Goal: Task Accomplishment & Management: Complete application form

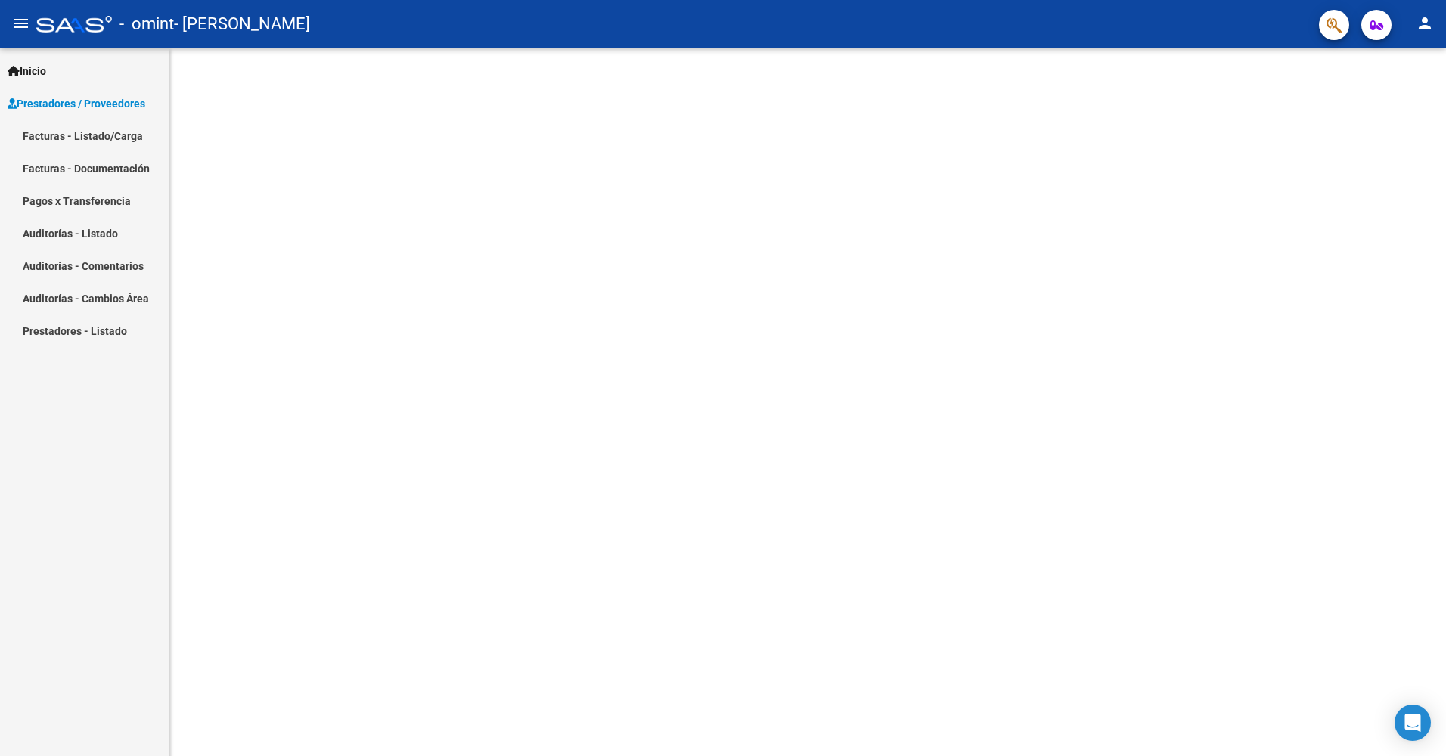
click at [61, 104] on span "Prestadores / Proveedores" at bounding box center [77, 103] width 138 height 17
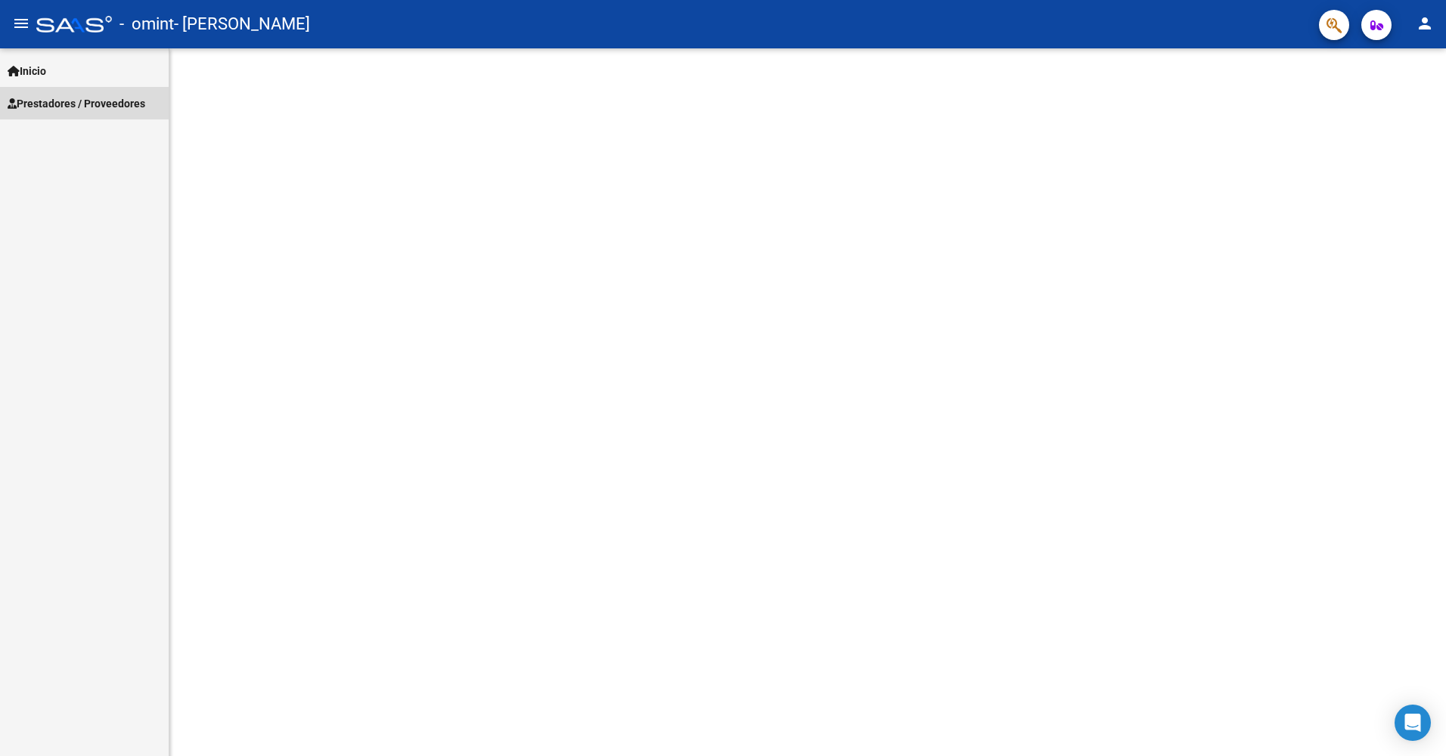
click at [61, 104] on span "Prestadores / Proveedores" at bounding box center [77, 103] width 138 height 17
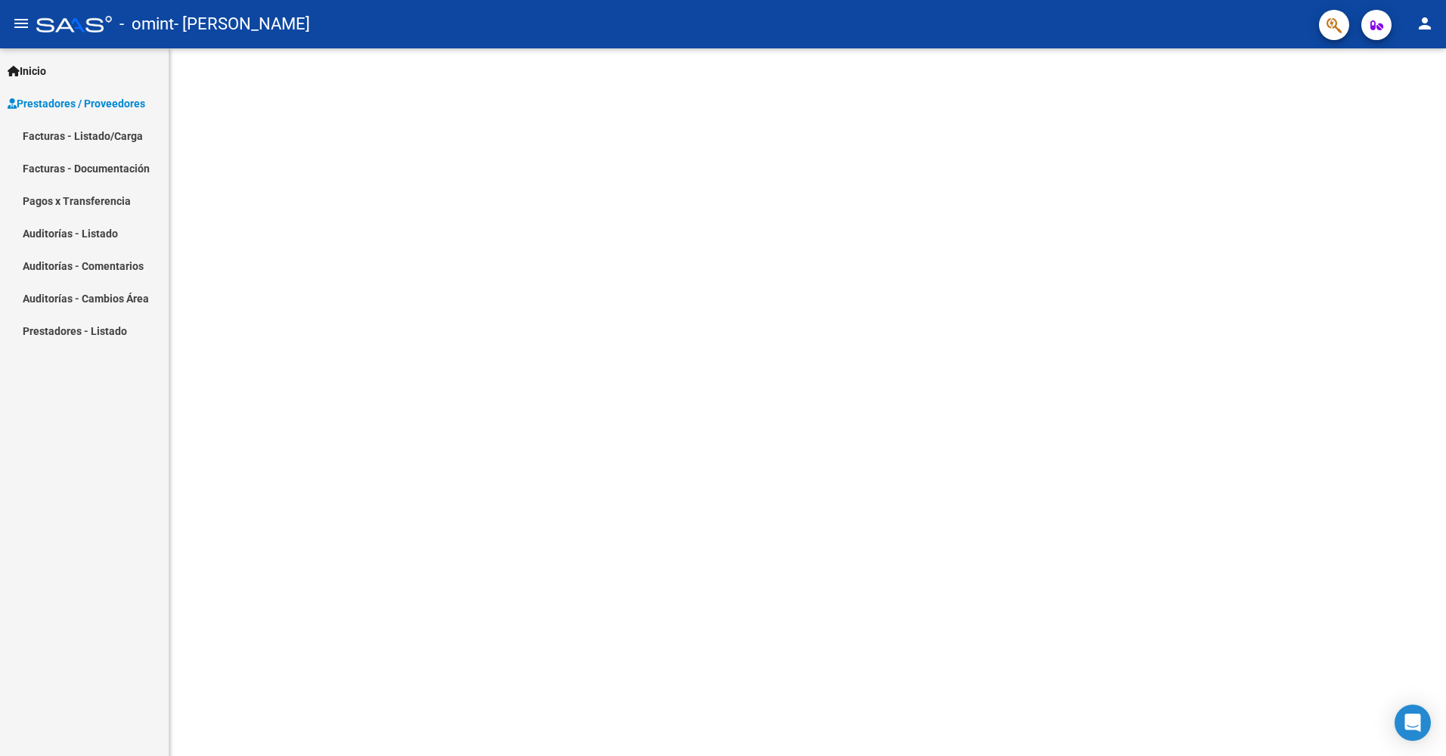
click at [44, 134] on link "Facturas - Listado/Carga" at bounding box center [84, 136] width 169 height 33
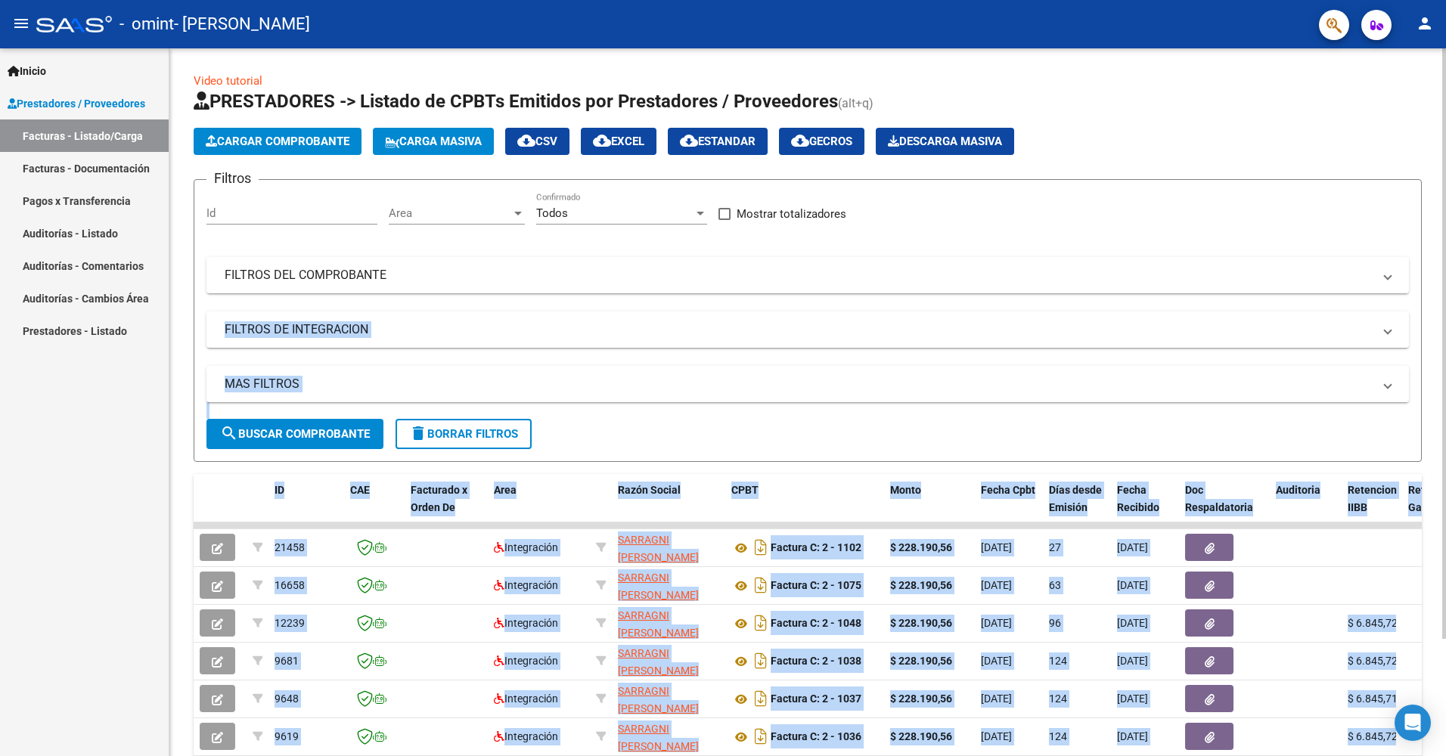
drag, startPoint x: 1442, startPoint y: 275, endPoint x: 1445, endPoint y: 347, distance: 71.9
click at [1445, 347] on div "Video tutorial PRESTADORES -> Listado de CPBTs Emitidos por Prestadores / Prove…" at bounding box center [809, 466] width 1281 height 837
click at [1445, 347] on div at bounding box center [1445, 343] width 4 height 591
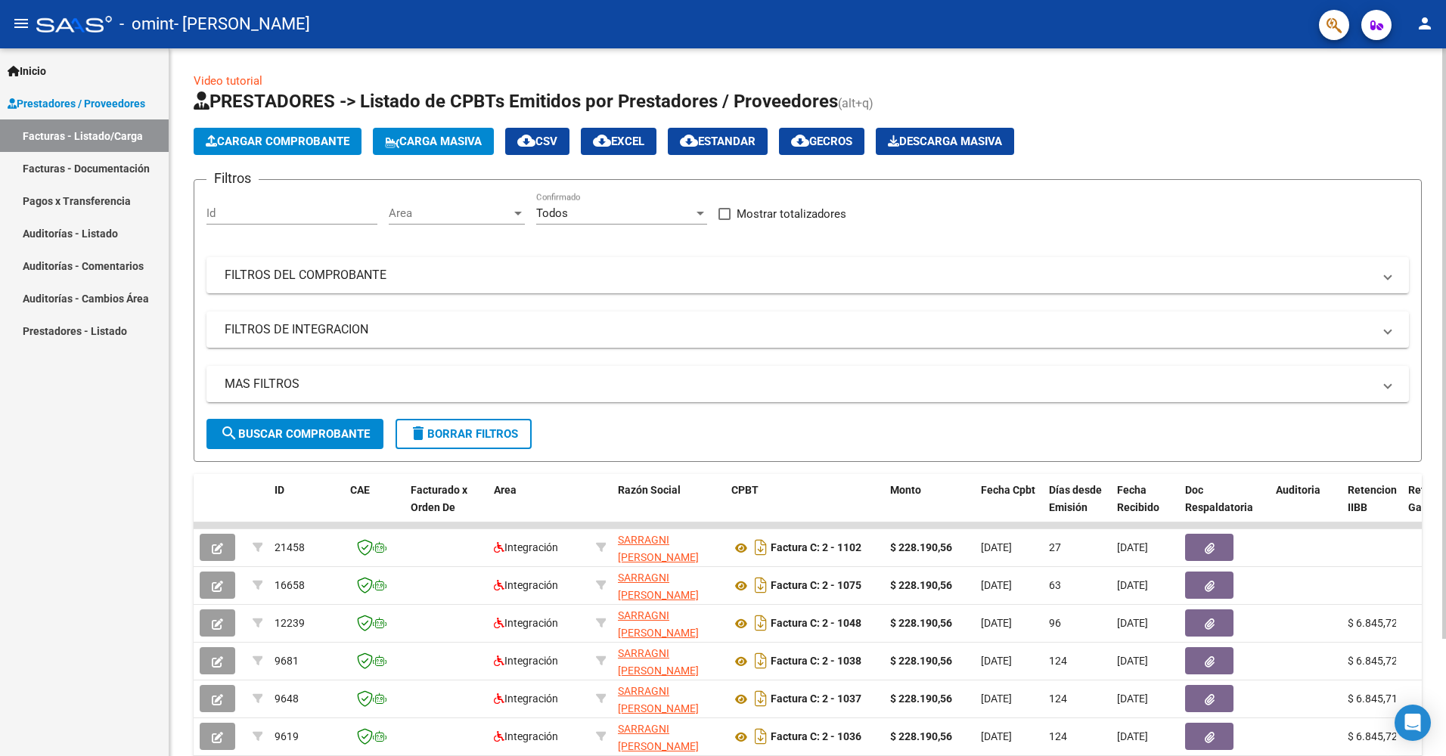
click at [1309, 208] on div "Filtros Id Area Area Todos Confirmado Mostrar totalizadores FILTROS DEL COMPROB…" at bounding box center [808, 305] width 1203 height 227
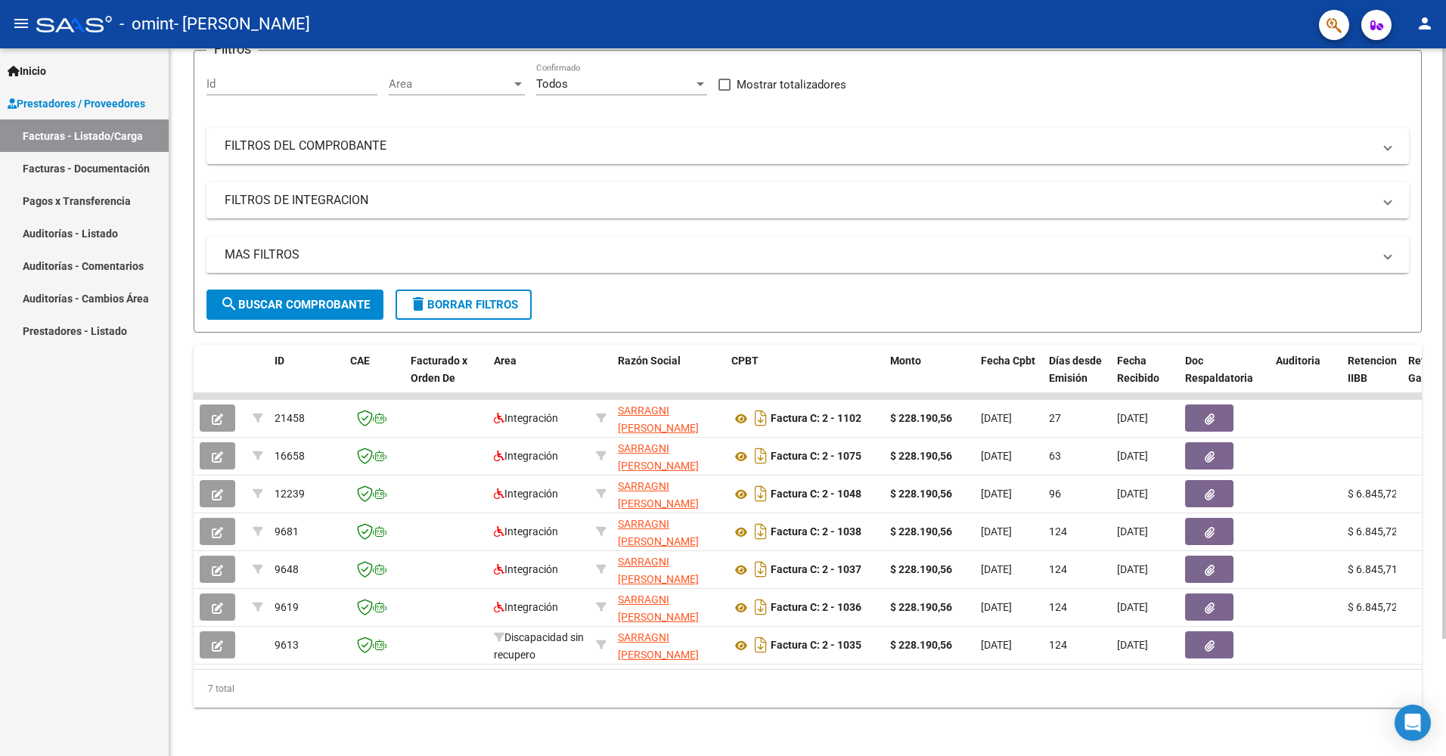
click at [1445, 728] on div at bounding box center [1445, 402] width 4 height 708
click at [39, 204] on link "Pagos x Transferencia" at bounding box center [84, 201] width 169 height 33
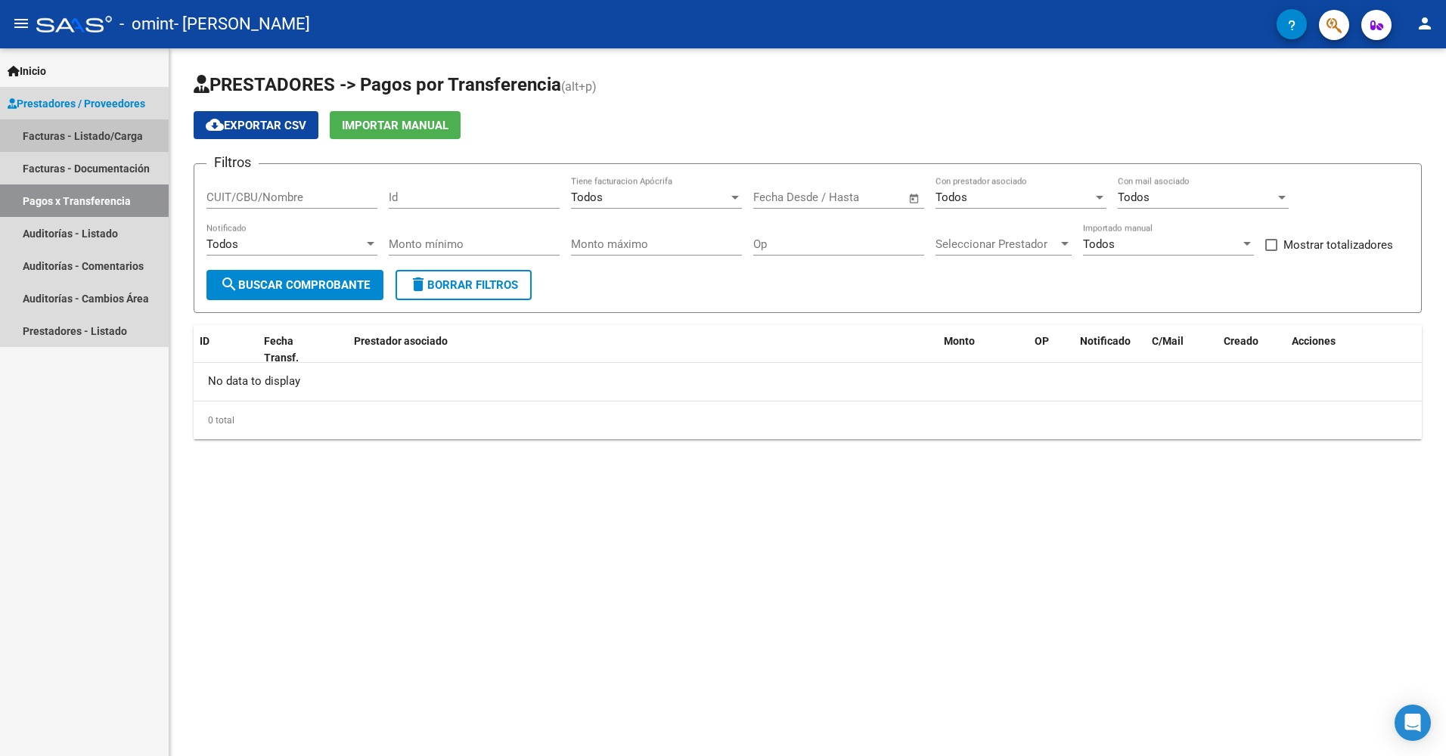
click at [64, 136] on link "Facturas - Listado/Carga" at bounding box center [84, 136] width 169 height 33
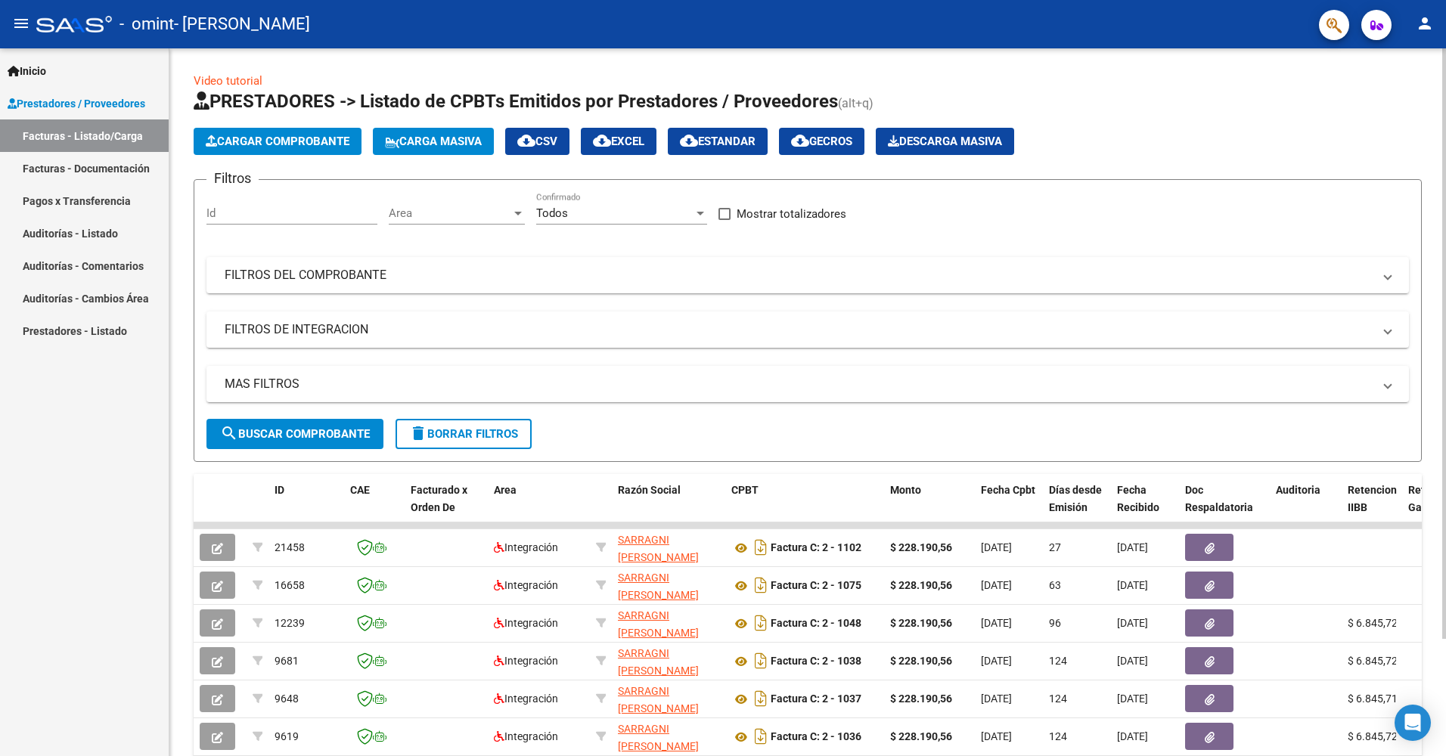
click at [280, 141] on span "Cargar Comprobante" at bounding box center [278, 142] width 144 height 14
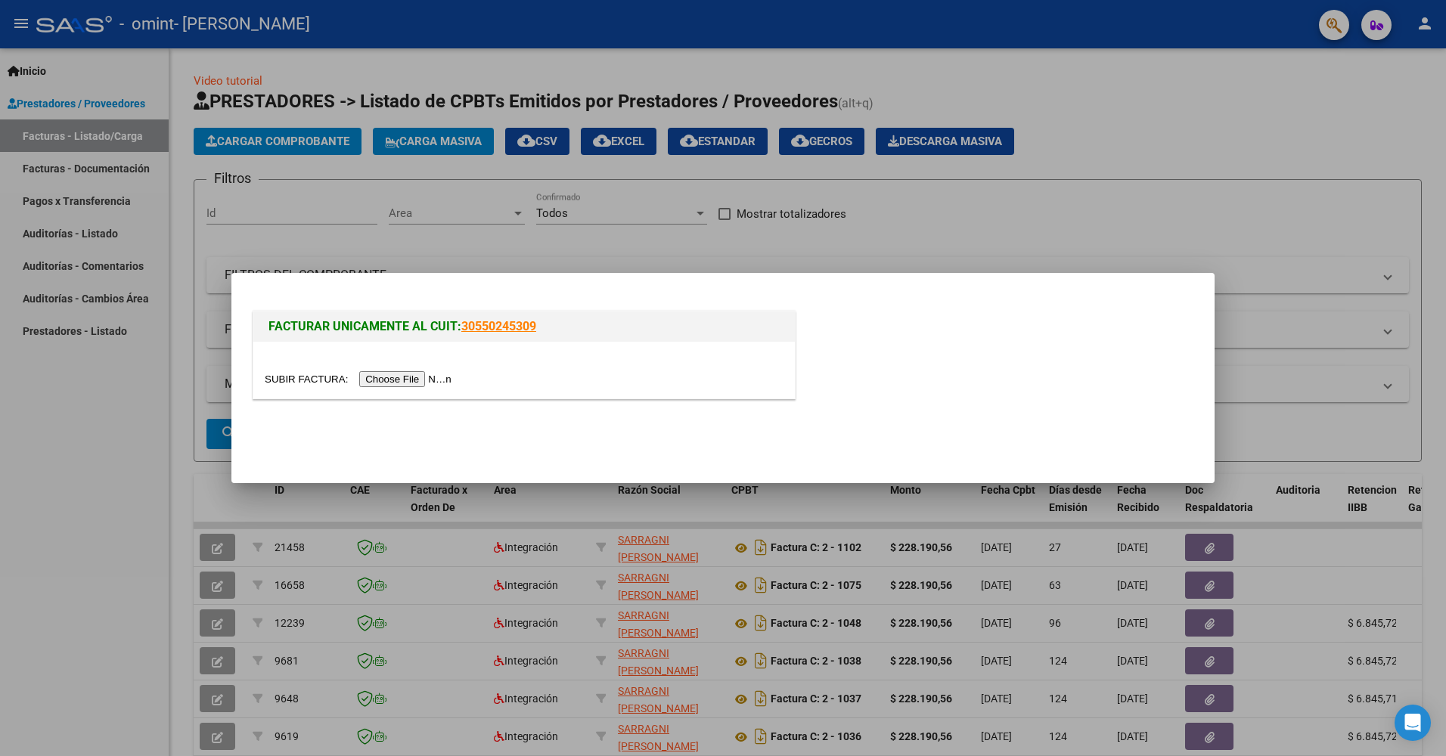
click at [387, 379] on input "file" at bounding box center [360, 379] width 191 height 16
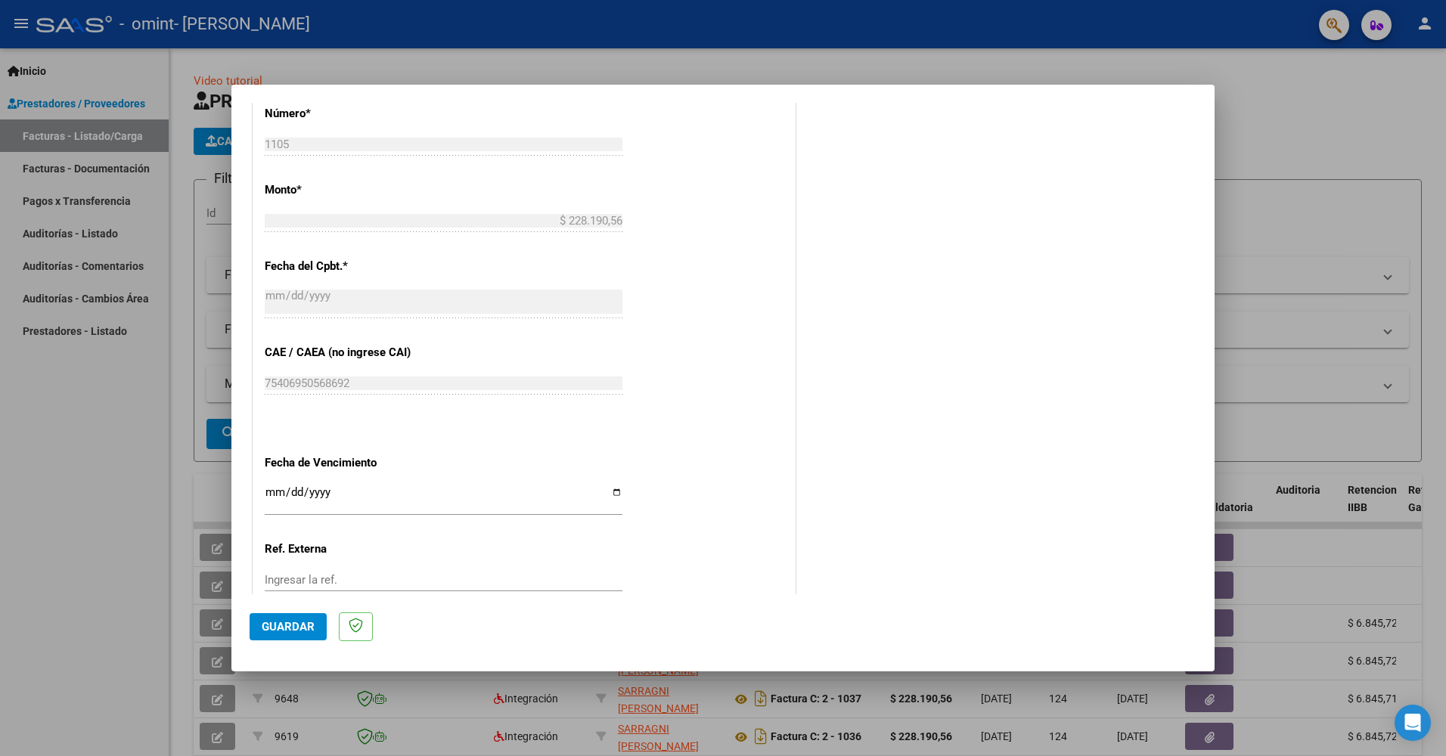
scroll to position [844, 0]
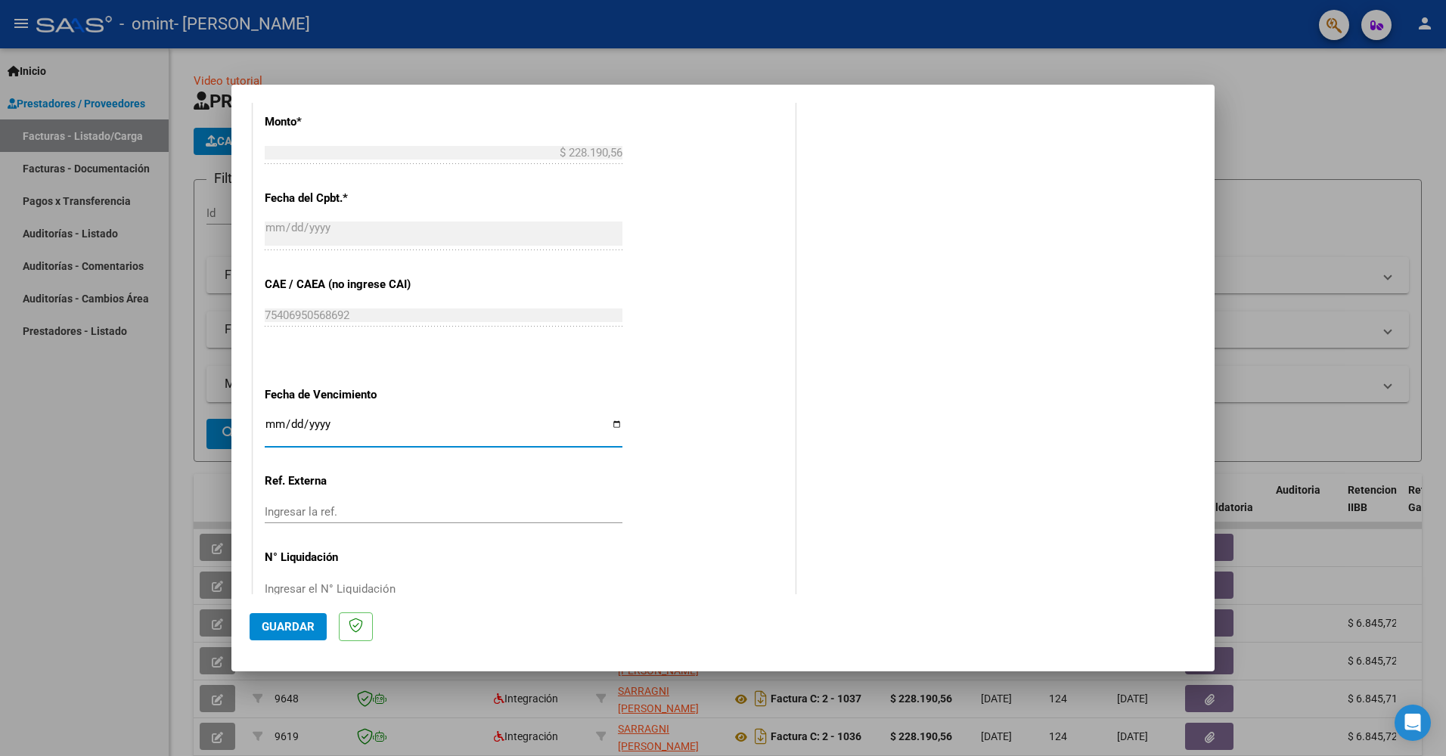
click at [611, 423] on input "Ingresar la fecha" at bounding box center [444, 430] width 358 height 24
type input "[DATE]"
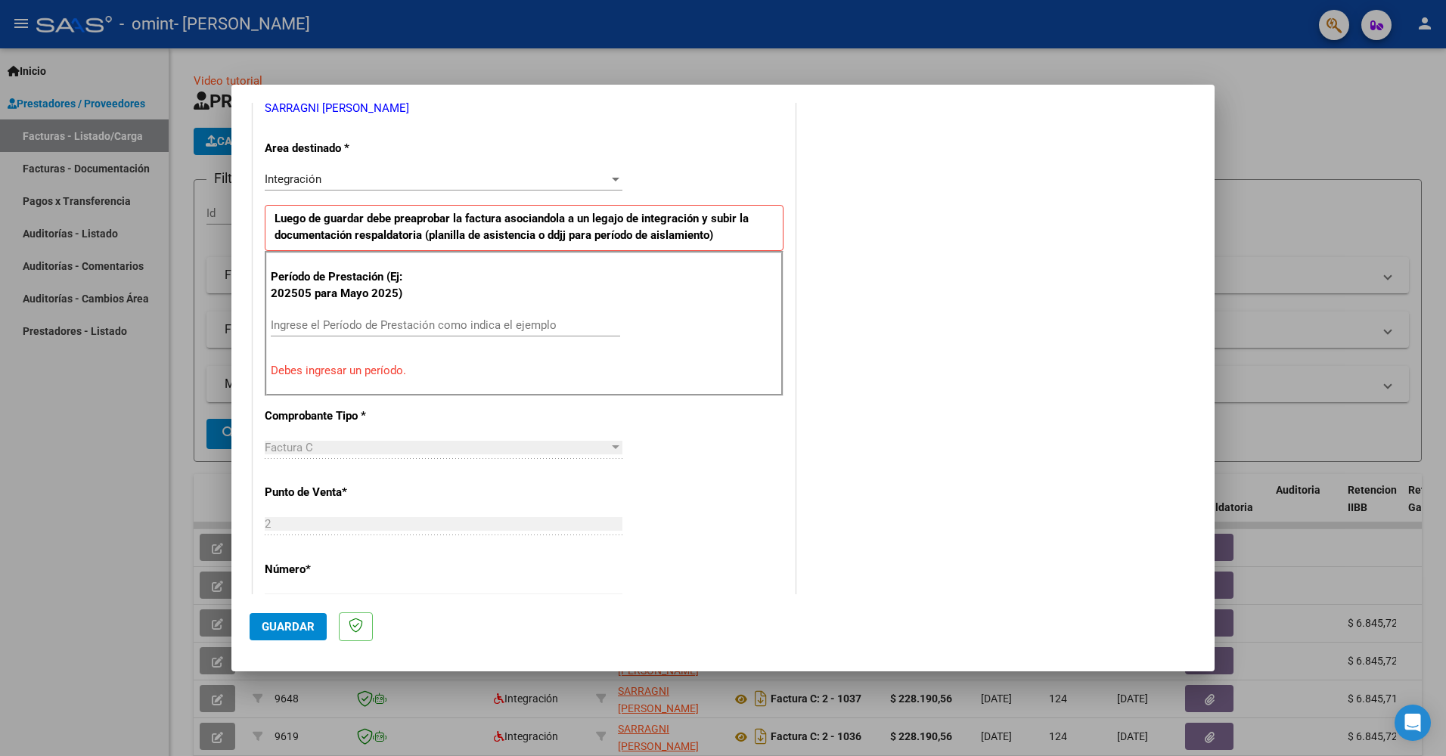
scroll to position [318, 0]
click at [357, 324] on input "Ingrese el Período de Prestación como indica el ejemplo" at bounding box center [445, 328] width 349 height 14
type input "202509"
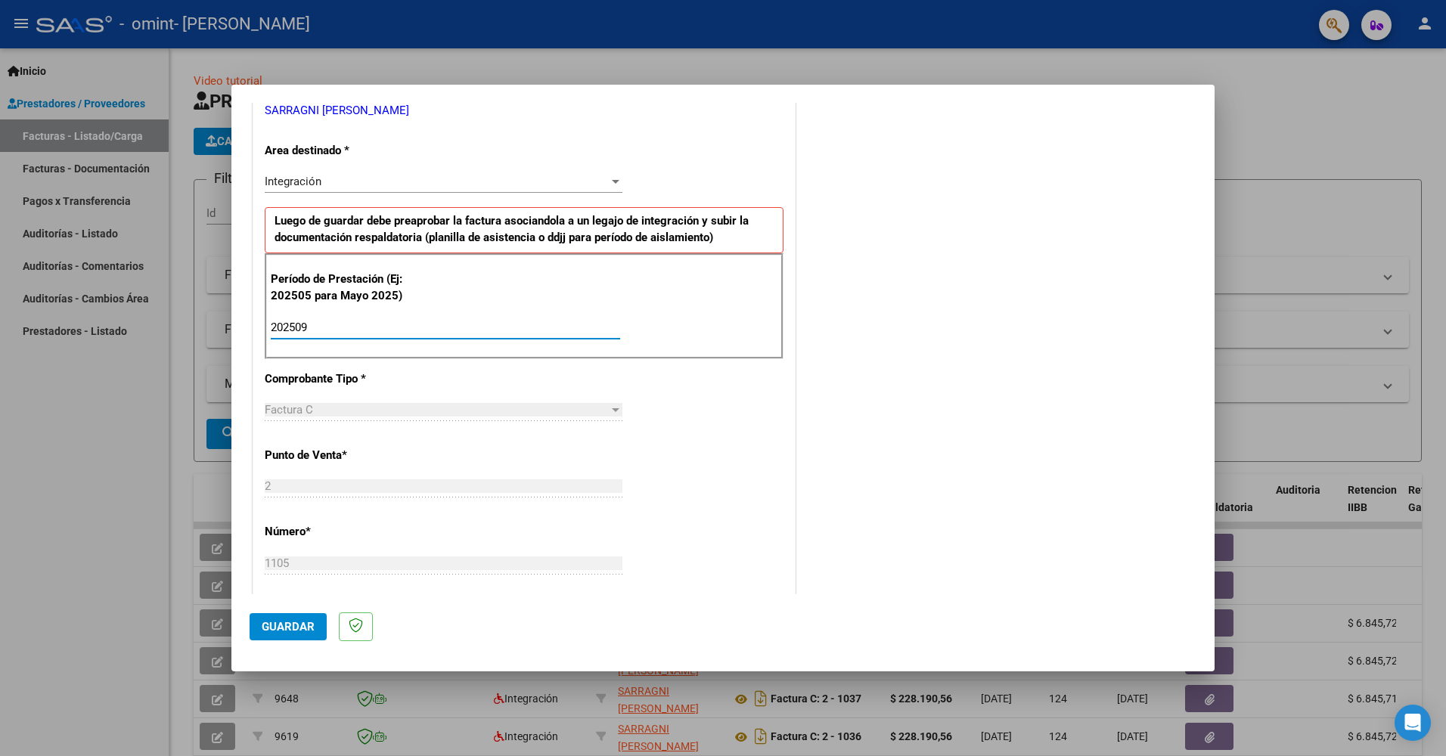
type input "202509"
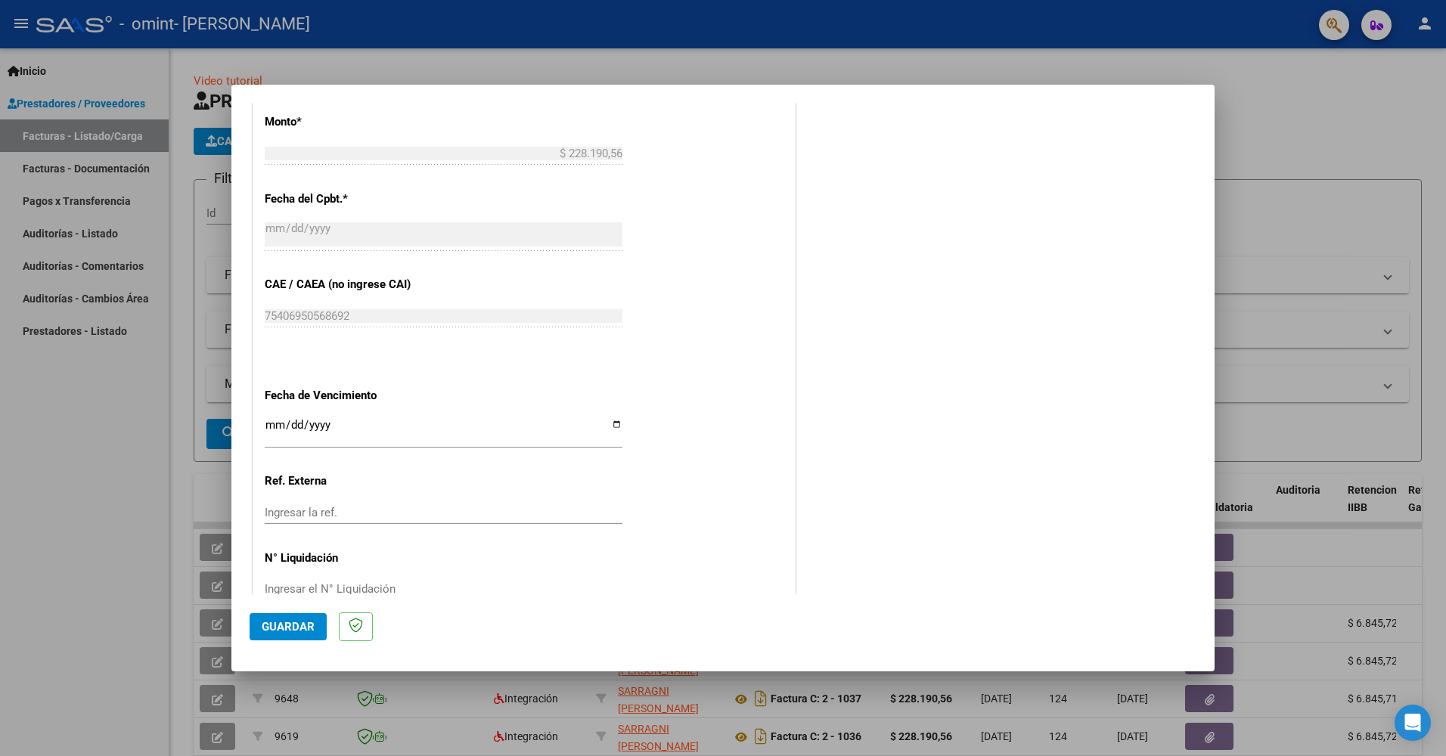
scroll to position [840, 0]
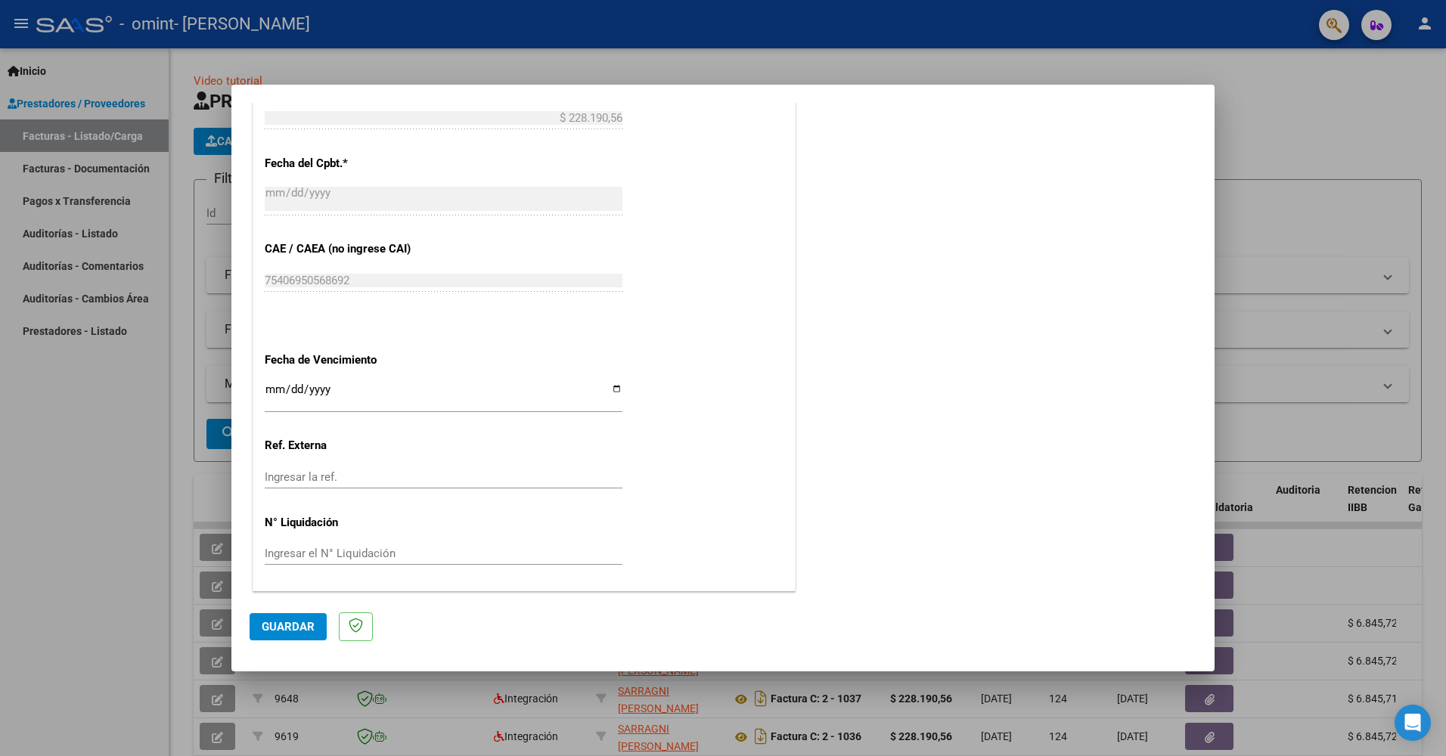
click at [353, 550] on input "Ingresar el N° Liquidación" at bounding box center [444, 554] width 358 height 14
type input "228190"
type input "228190.56"
click at [283, 634] on button "Guardar" at bounding box center [288, 627] width 77 height 27
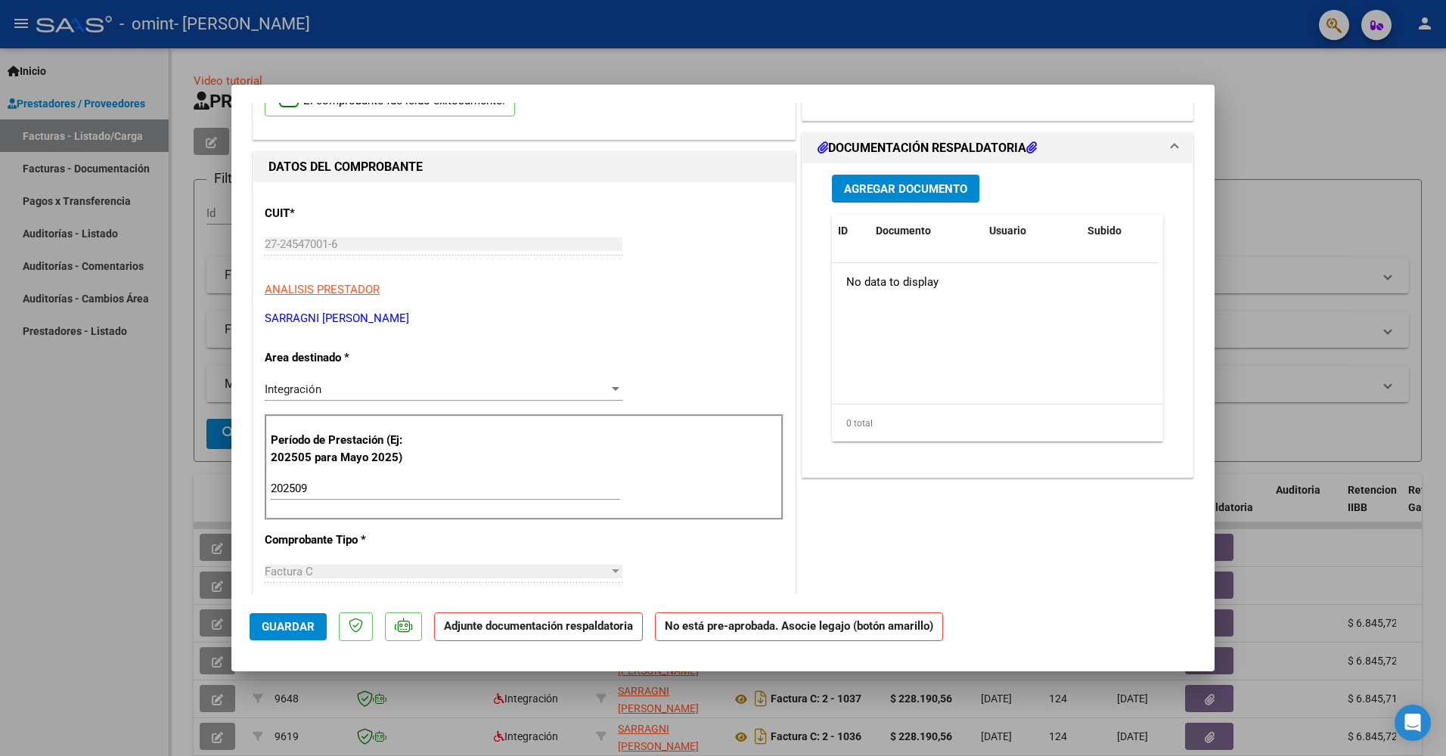
scroll to position [0, 0]
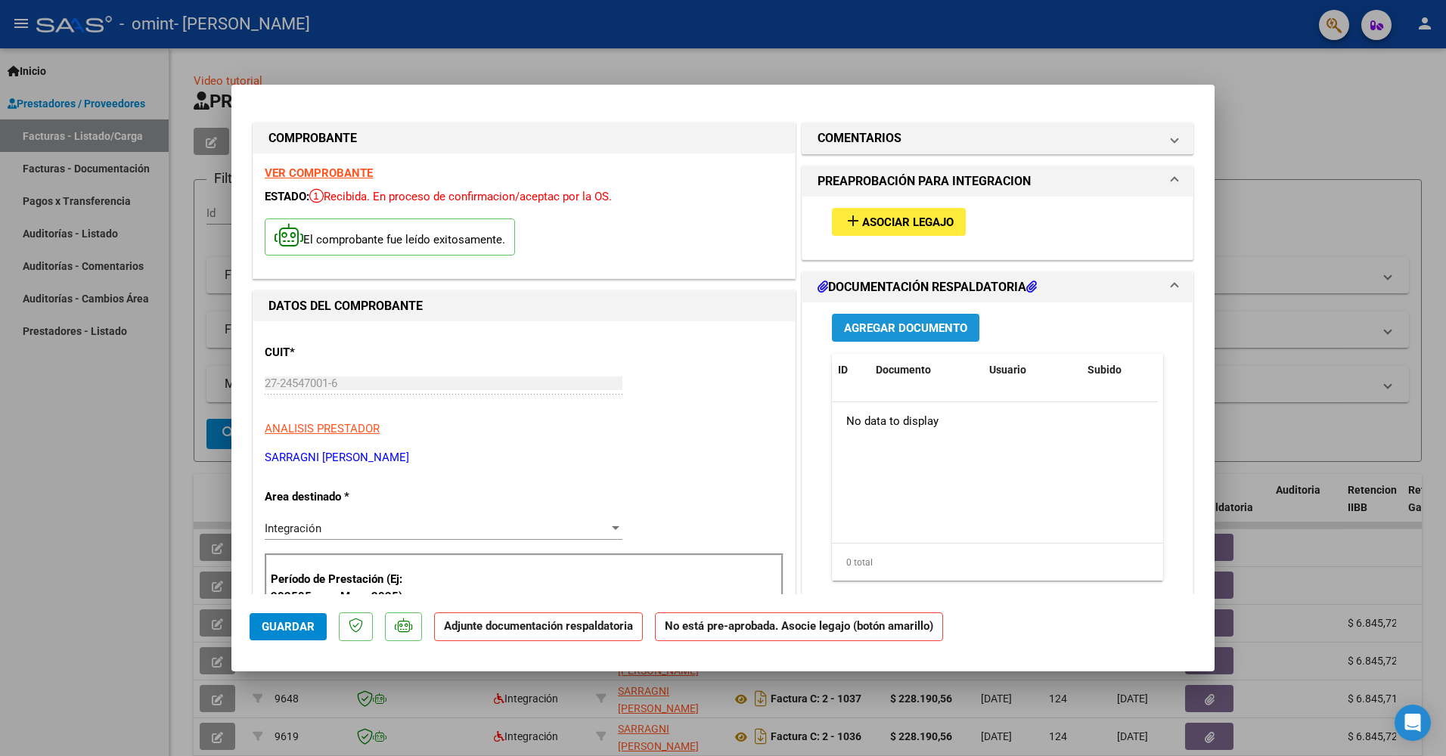
click at [883, 325] on span "Agregar Documento" at bounding box center [905, 329] width 123 height 14
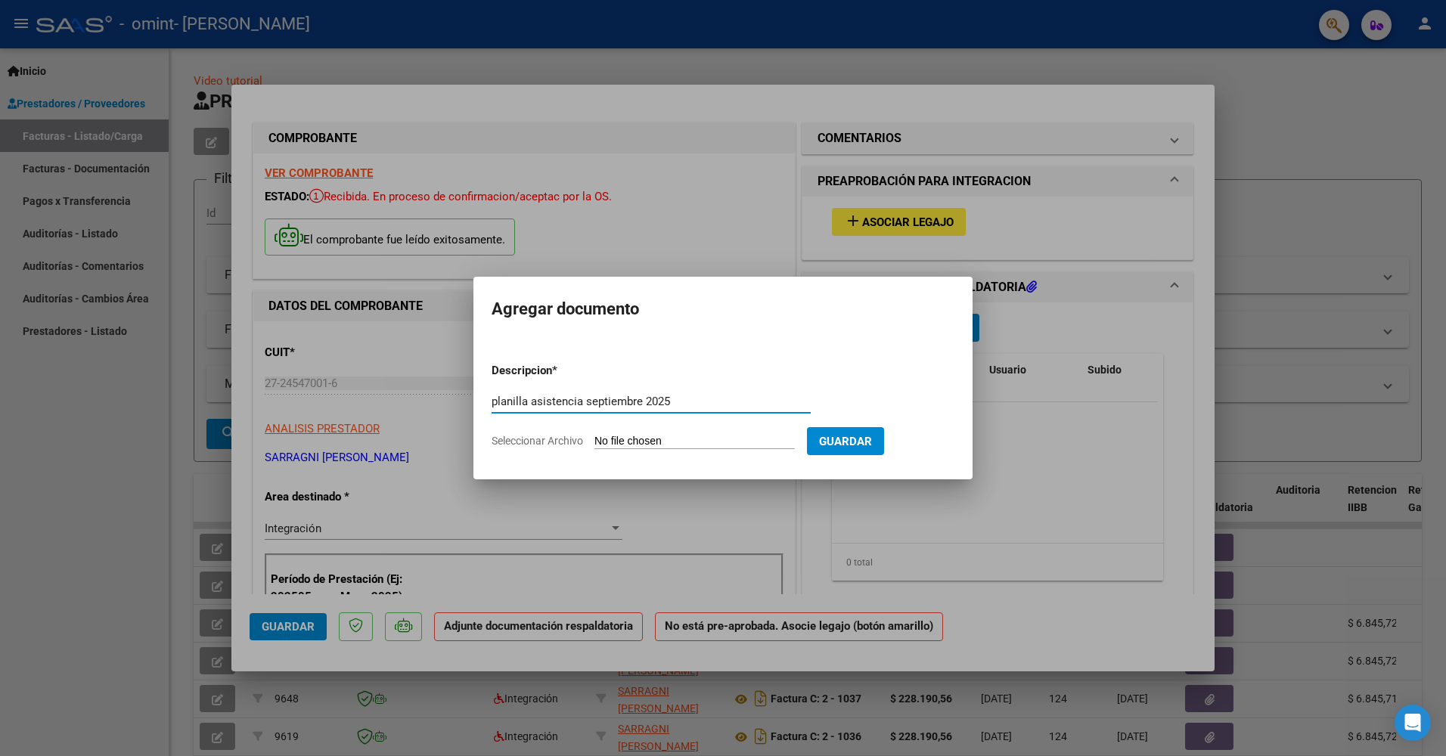
type input "planilla asistencia septiembre 2025"
click at [753, 445] on input "Seleccionar Archivo" at bounding box center [695, 442] width 200 height 14
type input "C:\fakepath\PLANILLA ASISTENCIA SEPTIEMBRE [PERSON_NAME].pdf"
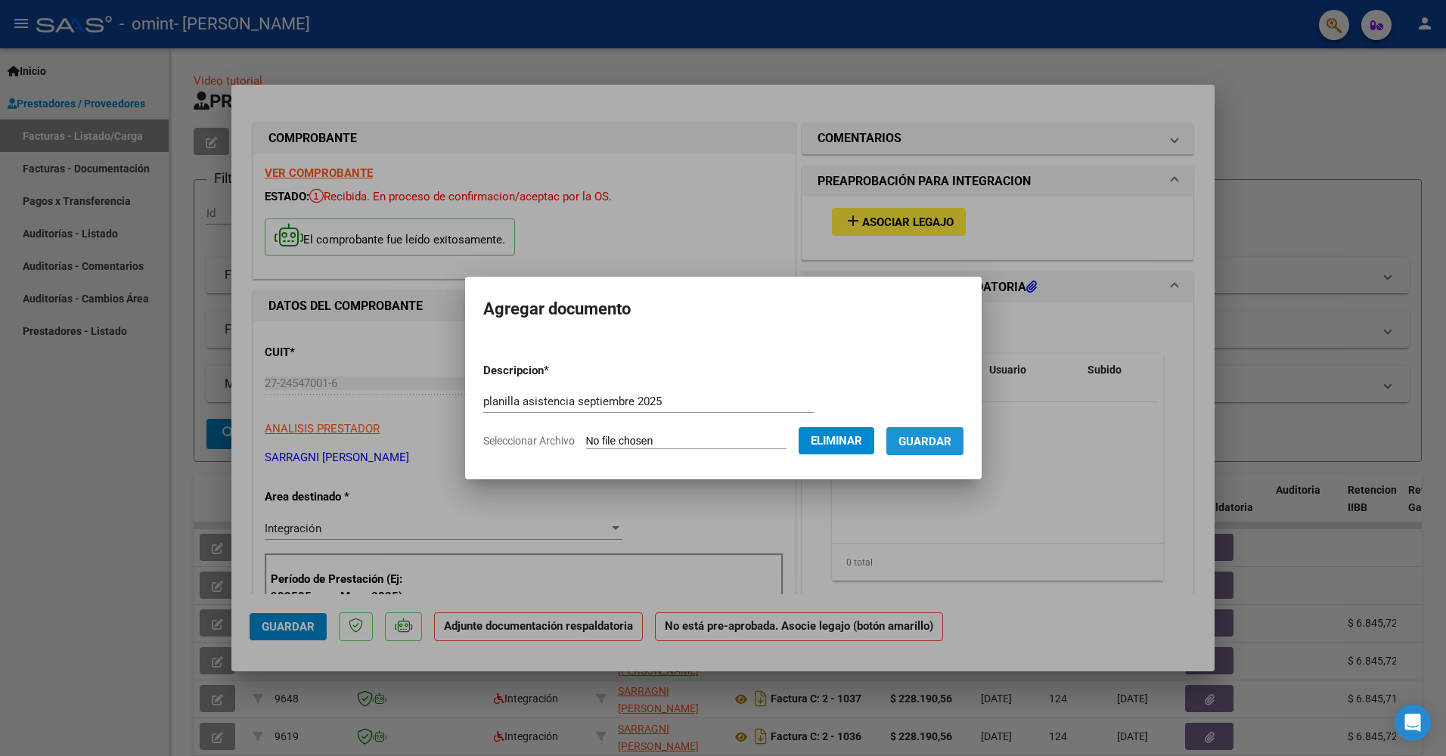
click at [943, 443] on span "Guardar" at bounding box center [925, 442] width 53 height 14
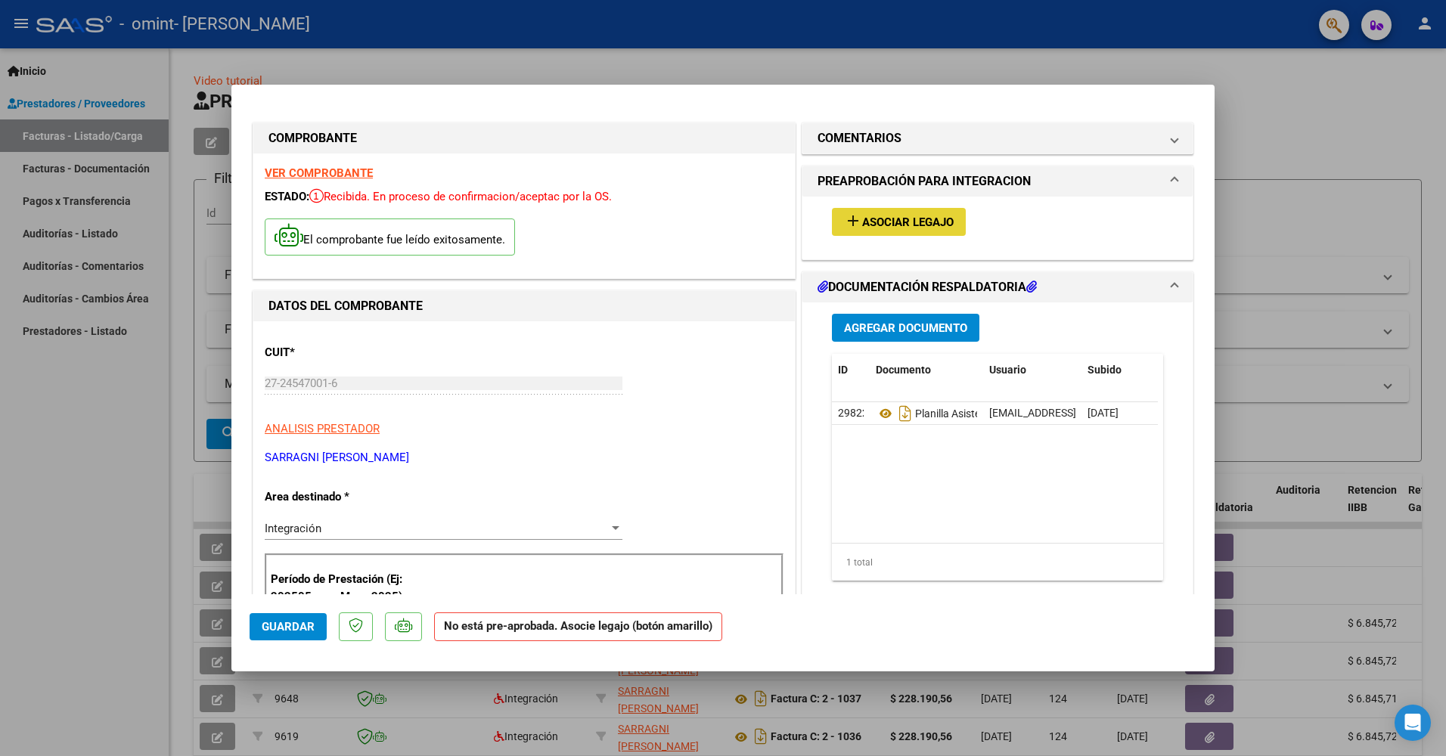
click at [844, 219] on mat-icon "add" at bounding box center [853, 221] width 18 height 18
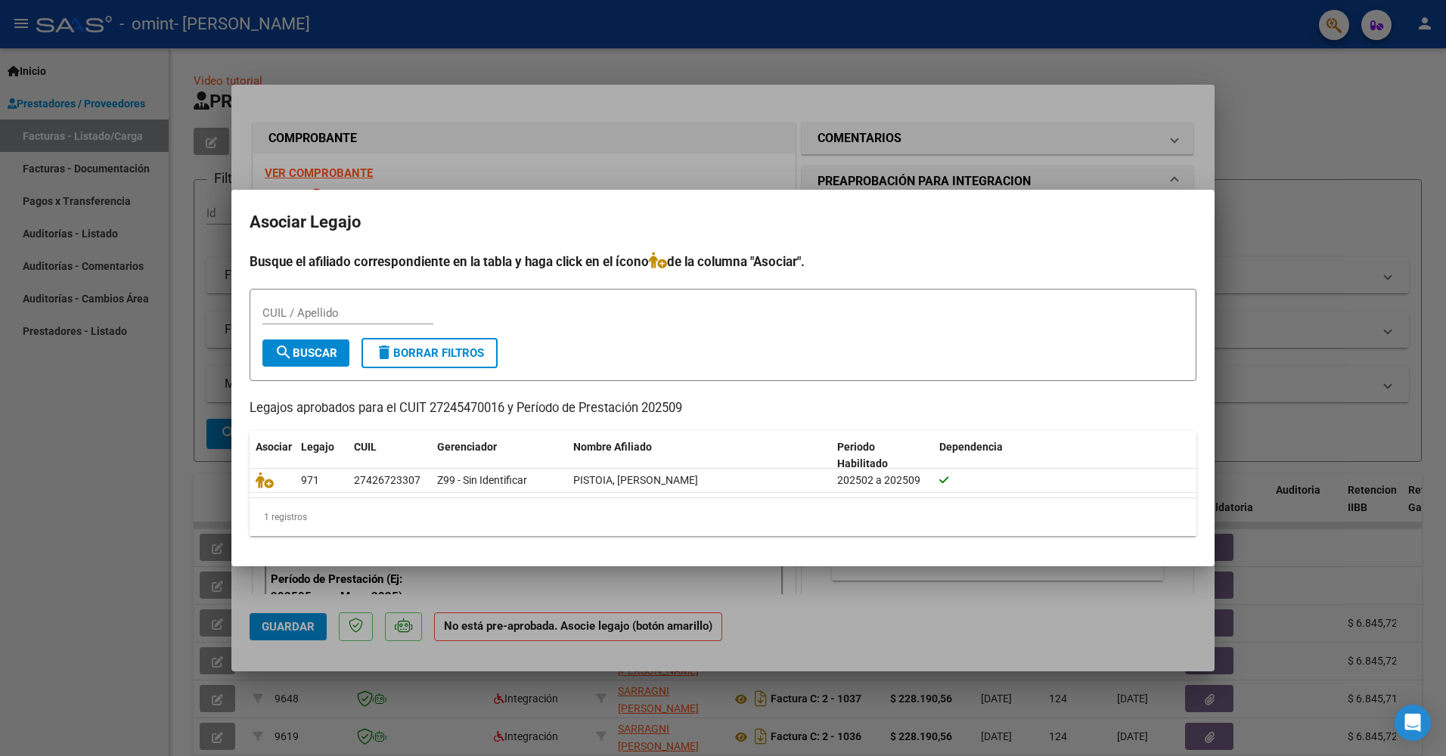
click at [894, 259] on h4 "Busque el afiliado correspondiente en la tabla y haga click en el ícono de la c…" at bounding box center [723, 262] width 947 height 20
click at [713, 170] on div at bounding box center [723, 378] width 1446 height 756
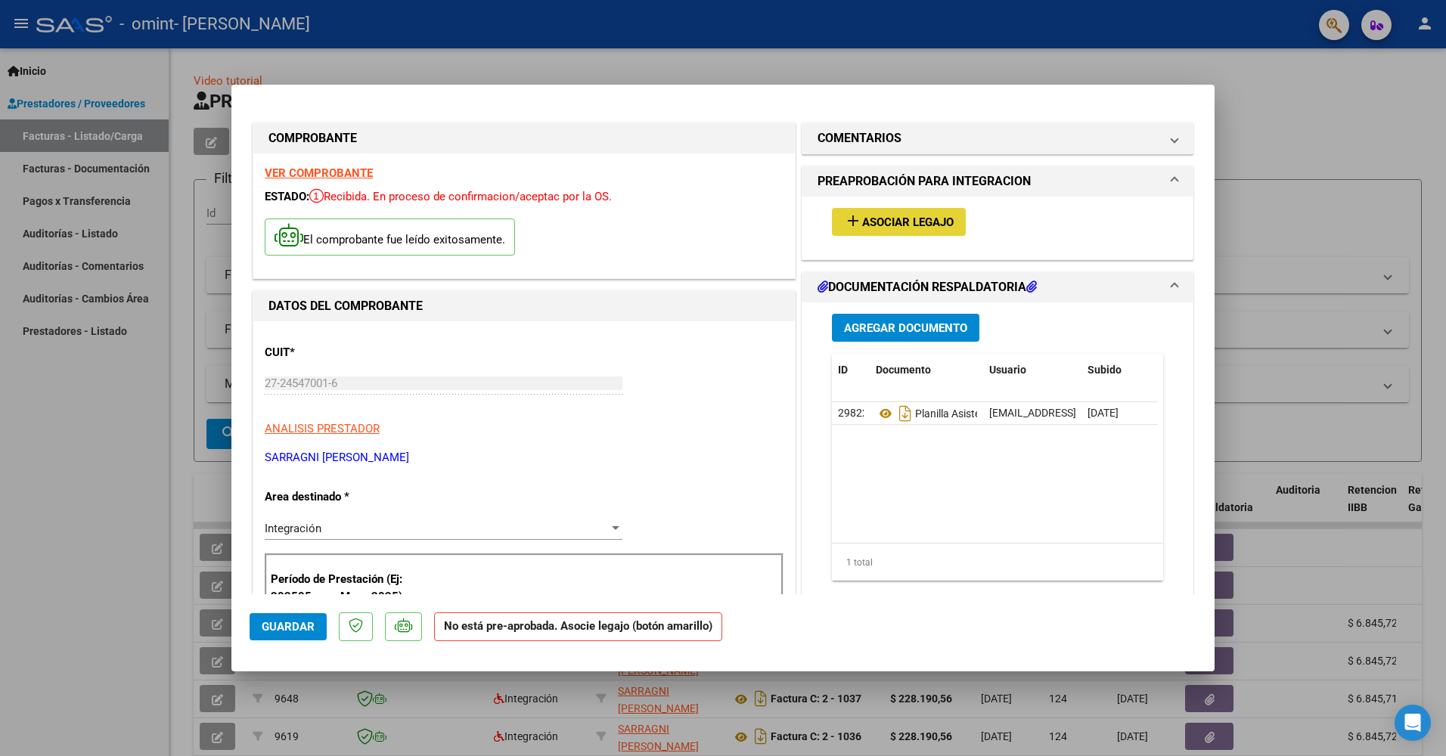
click at [935, 225] on span "Asociar Legajo" at bounding box center [908, 223] width 92 height 14
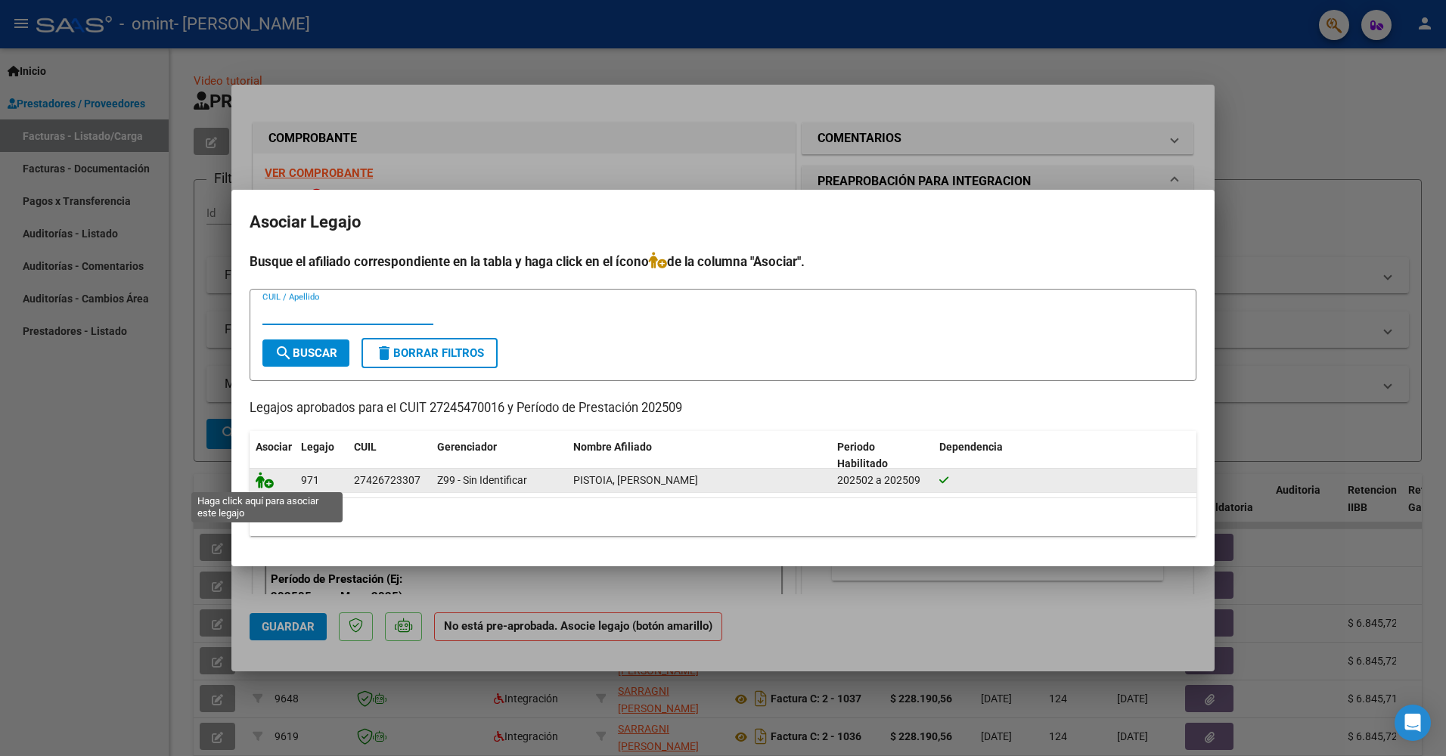
click at [266, 481] on icon at bounding box center [265, 480] width 18 height 17
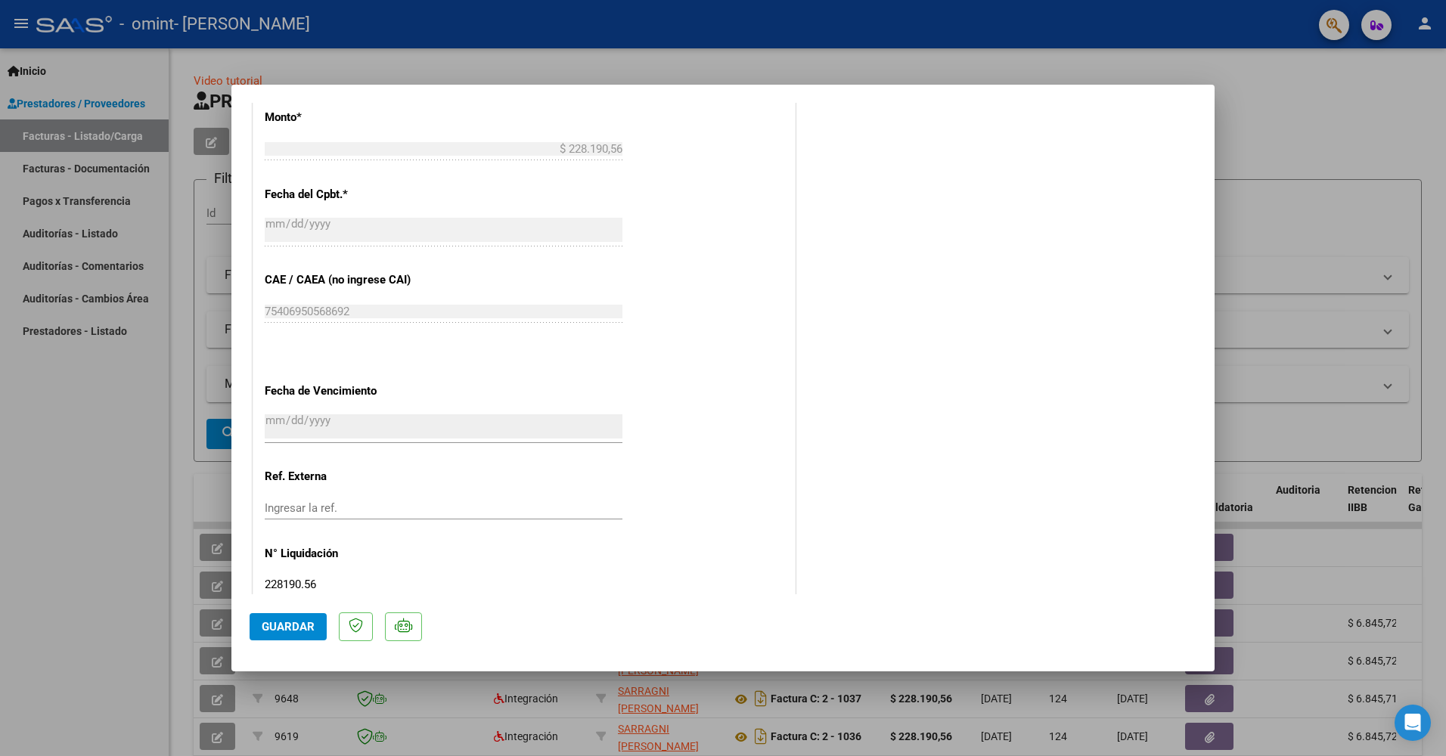
scroll to position [862, 0]
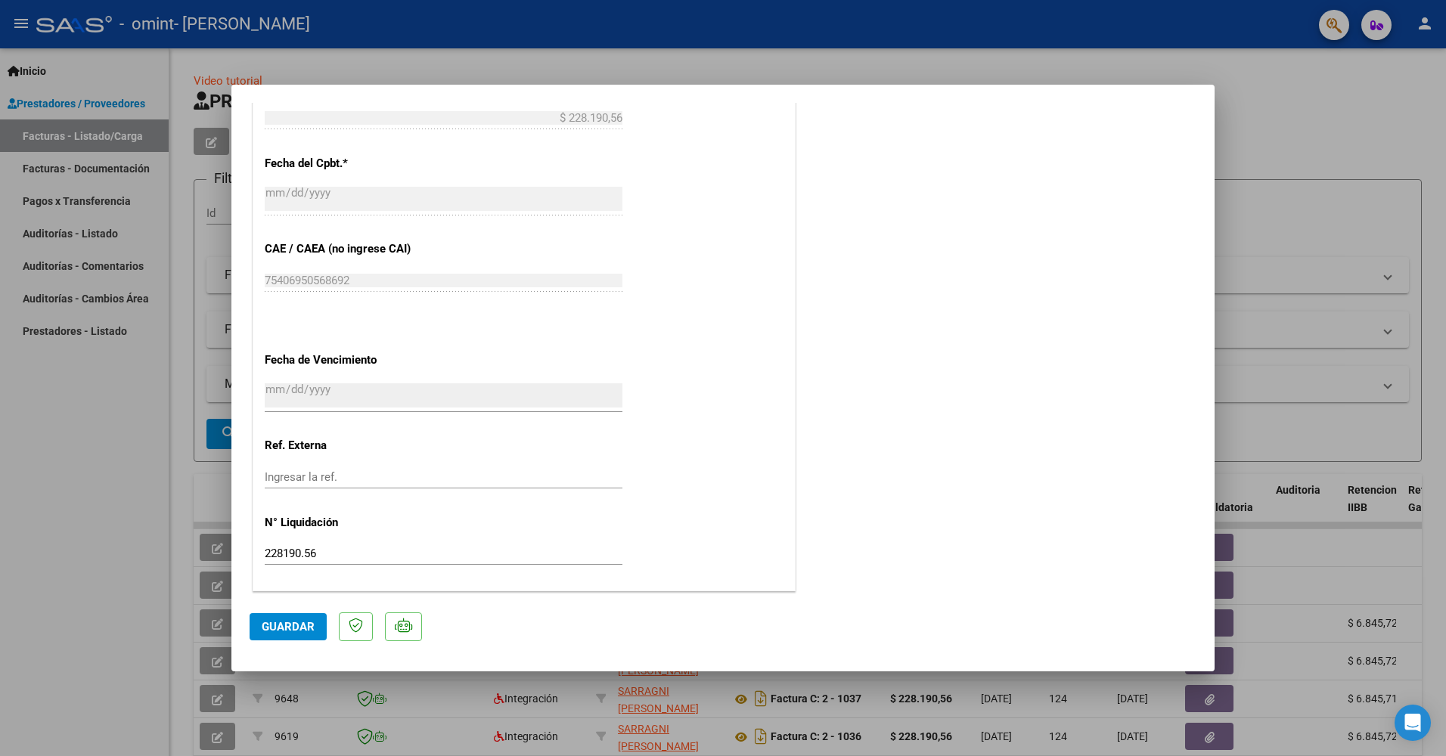
click at [280, 629] on span "Guardar" at bounding box center [288, 627] width 53 height 14
click at [1268, 131] on div at bounding box center [723, 378] width 1446 height 756
type input "$ 0,00"
